Goal: Task Accomplishment & Management: Use online tool/utility

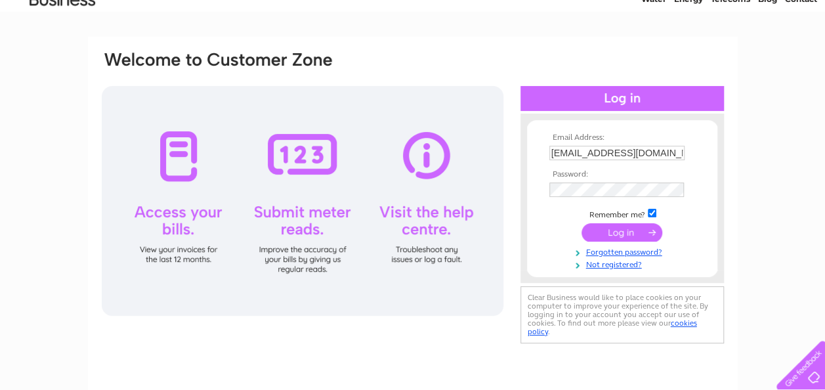
scroll to position [66, 0]
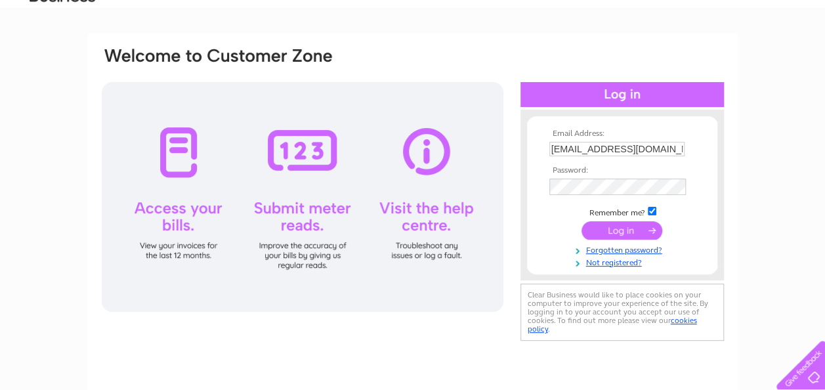
click at [771, 173] on div "Email Address: kalsi1971@hotmail.co.uk Password: Forgotten password?" at bounding box center [412, 329] width 825 height 592
click at [622, 230] on input "submit" at bounding box center [622, 228] width 81 height 18
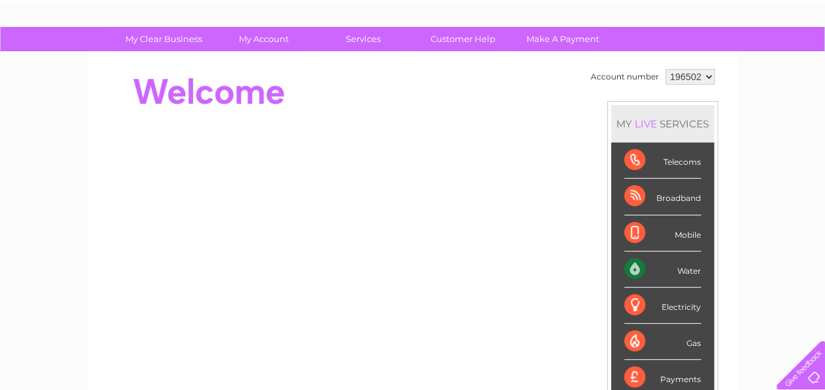
scroll to position [83, 0]
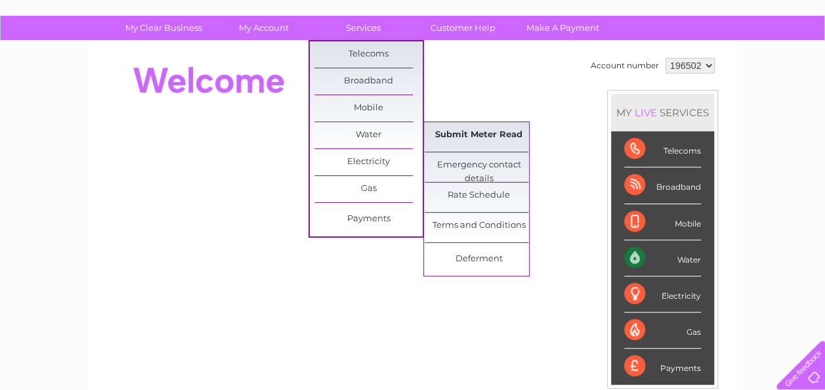
click at [461, 131] on link "Submit Meter Read" at bounding box center [479, 135] width 108 height 26
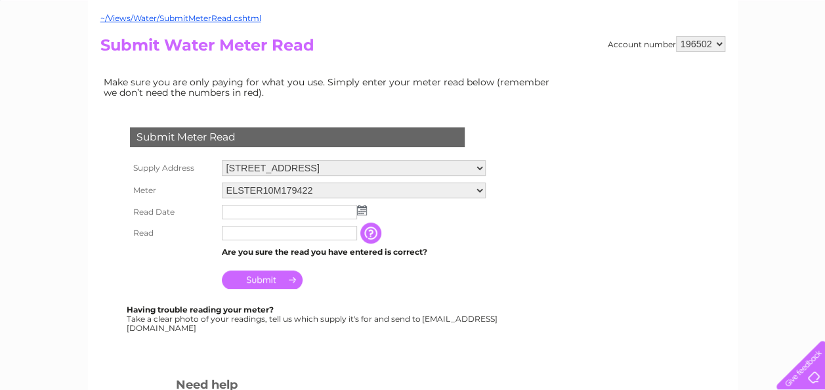
scroll to position [127, 0]
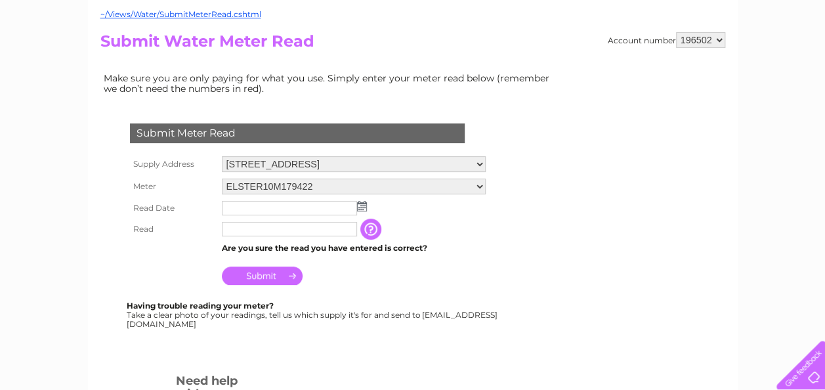
click at [362, 207] on img at bounding box center [362, 206] width 10 height 11
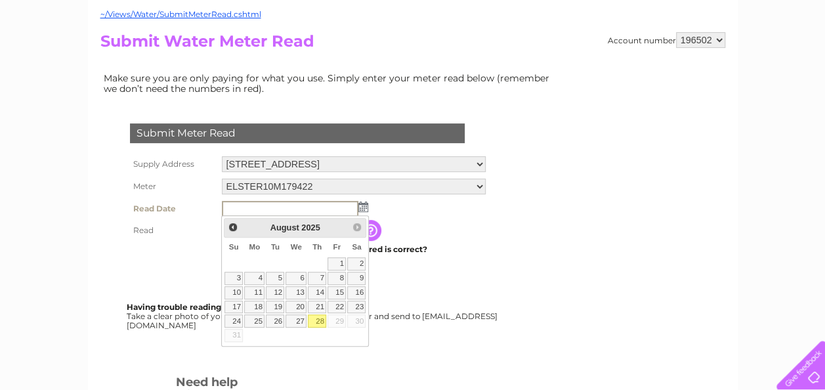
click at [318, 316] on link "28" at bounding box center [317, 320] width 18 height 13
type input "2025/08/28"
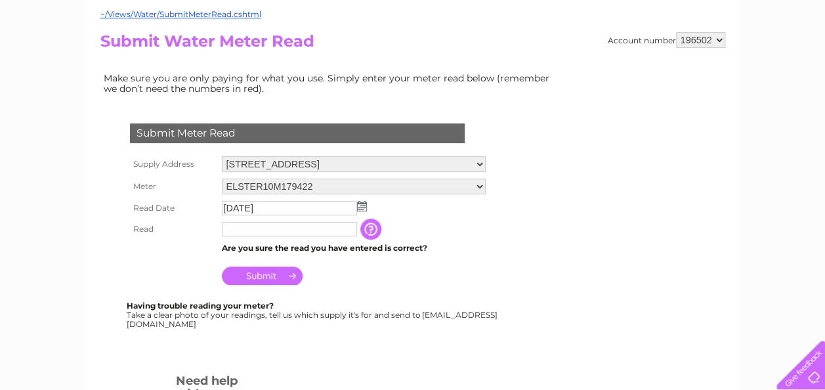
click at [259, 227] on input "text" at bounding box center [289, 229] width 135 height 14
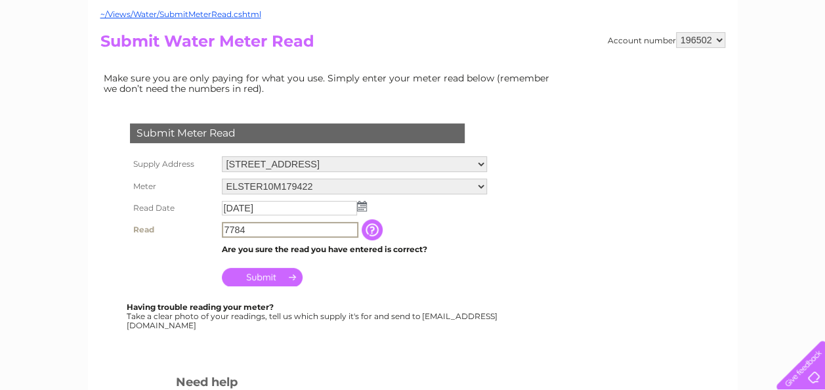
type input "7784"
click at [268, 276] on input "Submit" at bounding box center [262, 277] width 81 height 18
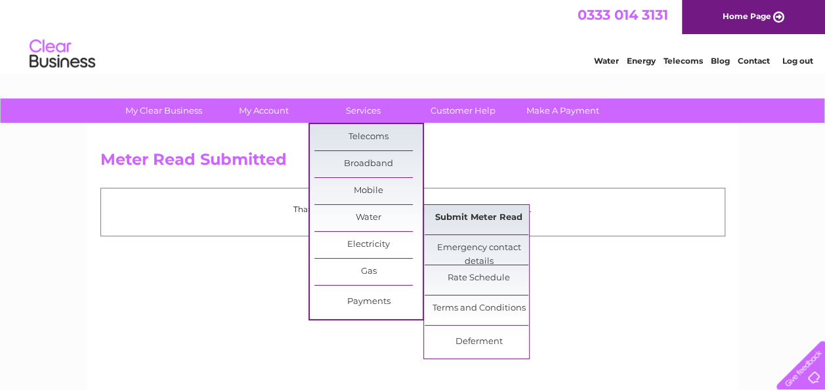
click at [462, 211] on link "Submit Meter Read" at bounding box center [479, 218] width 108 height 26
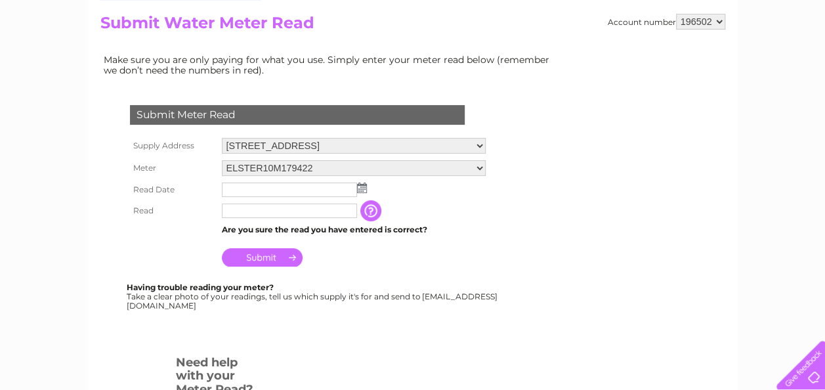
scroll to position [184, 0]
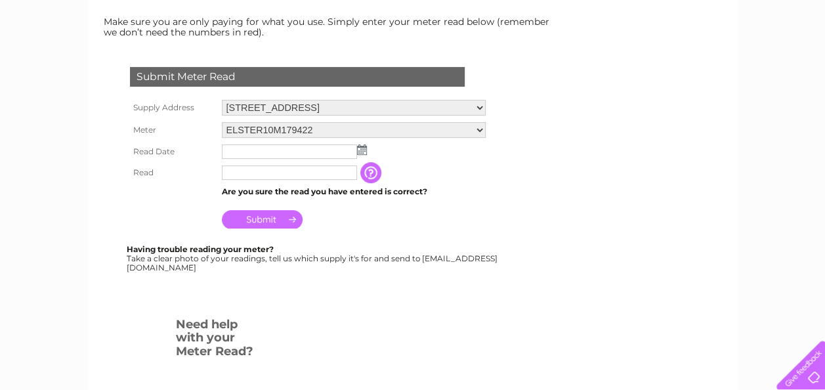
click at [361, 149] on img at bounding box center [362, 149] width 10 height 11
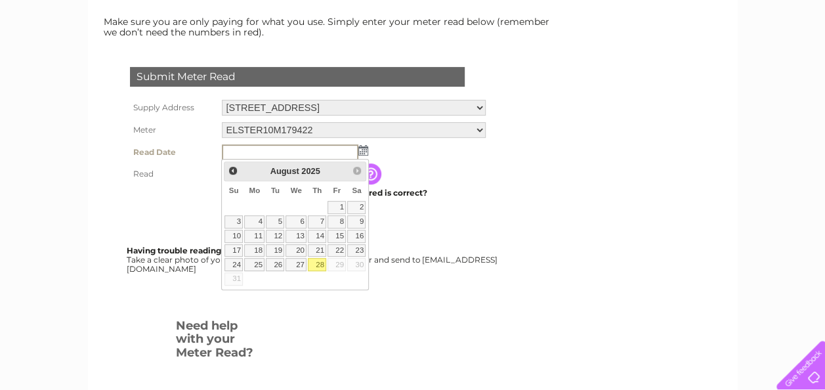
click at [321, 261] on link "28" at bounding box center [317, 264] width 18 height 13
type input "2025/08/28"
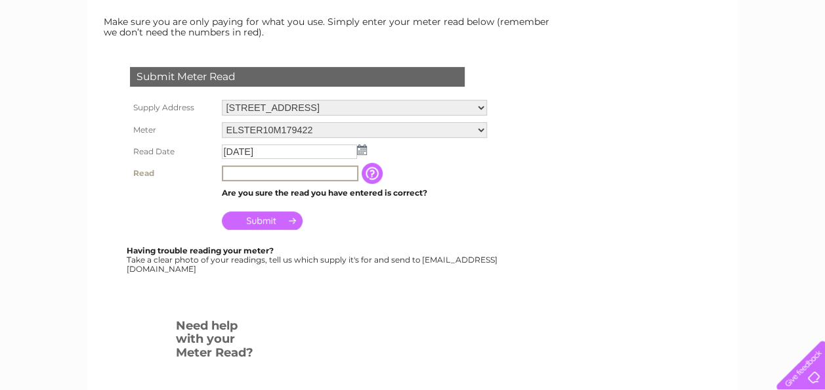
click at [265, 174] on input "text" at bounding box center [290, 173] width 137 height 16
type input "7784"
click at [261, 219] on input "Submit" at bounding box center [262, 220] width 81 height 18
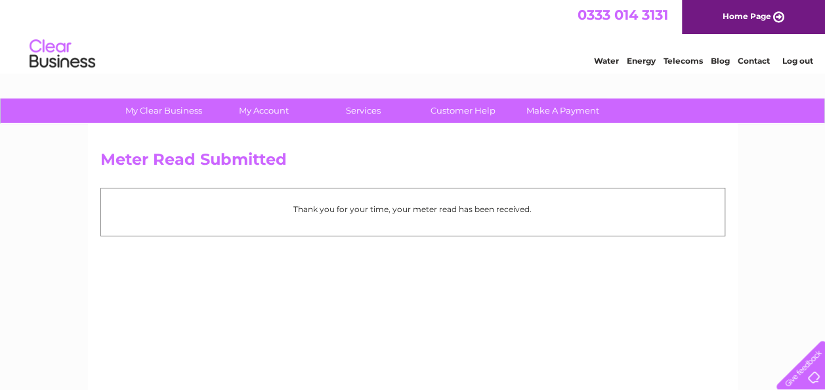
click at [794, 58] on link "Log out" at bounding box center [797, 61] width 31 height 10
